Goal: Information Seeking & Learning: Learn about a topic

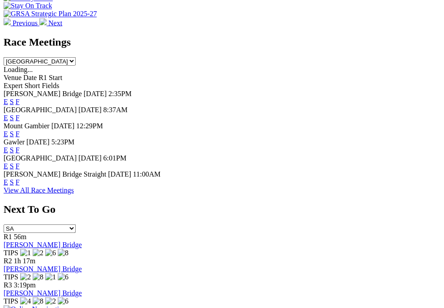
scroll to position [422, 1]
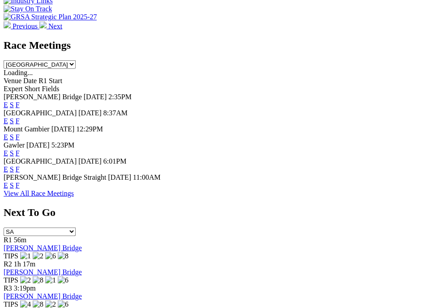
click at [20, 117] on link "F" at bounding box center [18, 121] width 4 height 8
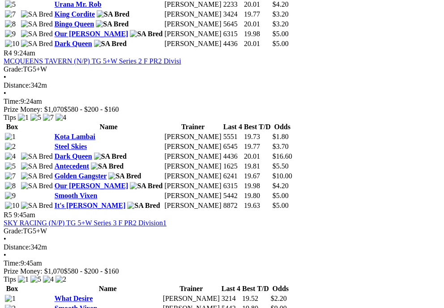
scroll to position [938, 0]
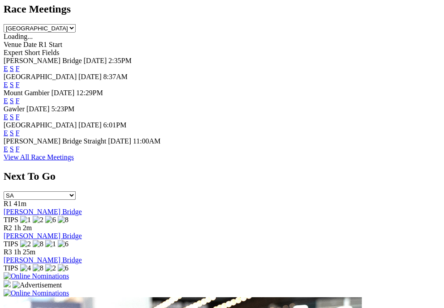
scroll to position [457, 0]
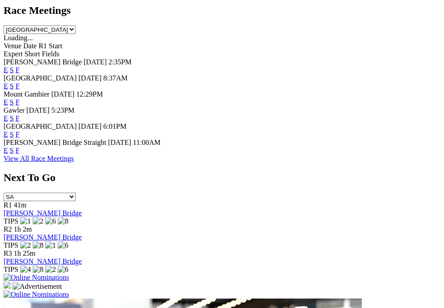
click at [20, 82] on link "F" at bounding box center [18, 86] width 4 height 8
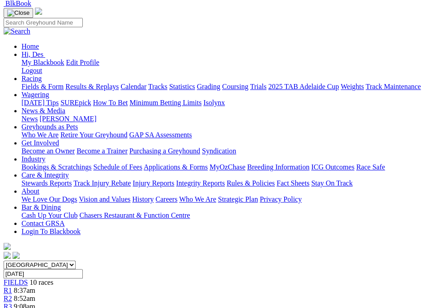
scroll to position [71, 0]
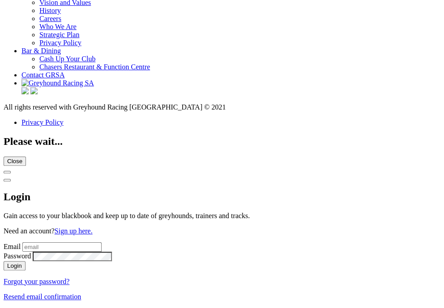
scroll to position [3572, 0]
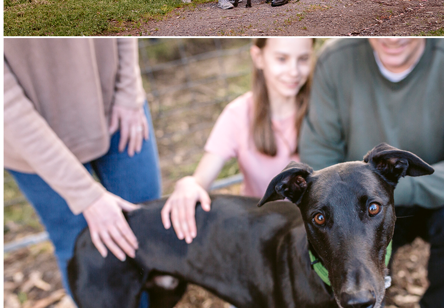
scroll to position [1626, 1]
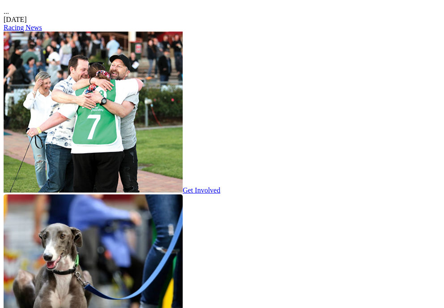
scroll to position [1402, 0]
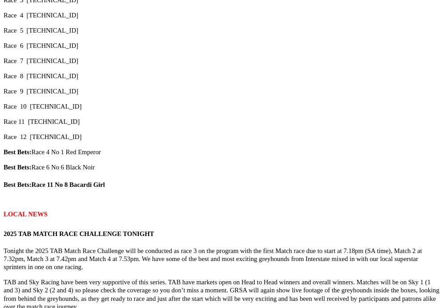
scroll to position [1029, 0]
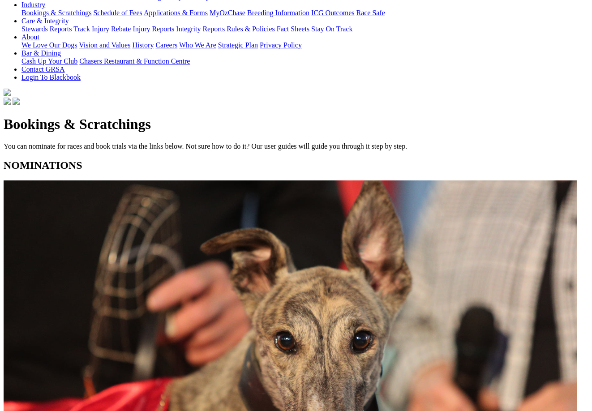
scroll to position [186, 0]
